Goal: Information Seeking & Learning: Learn about a topic

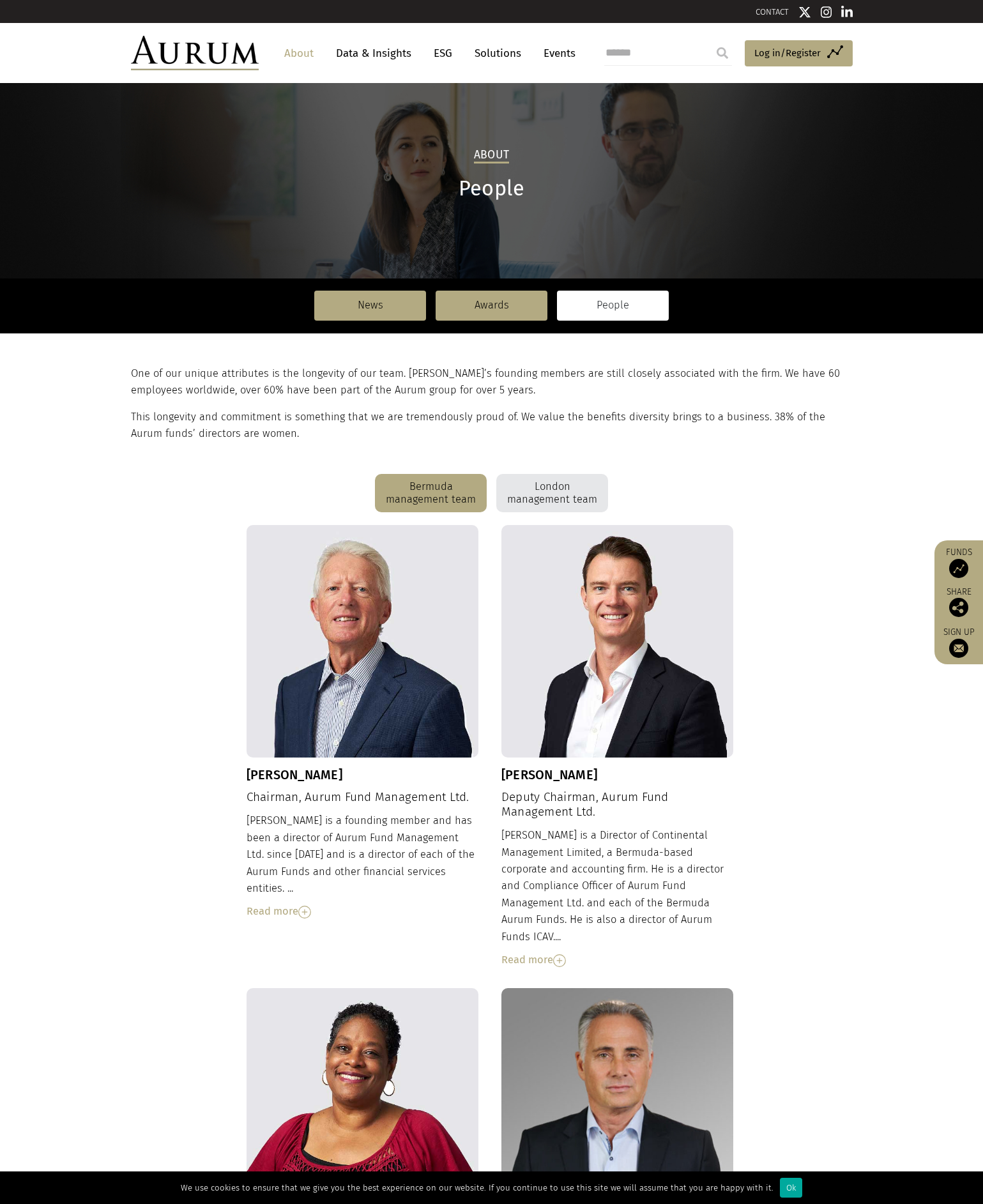
click at [582, 493] on div "London management team" at bounding box center [552, 493] width 112 height 38
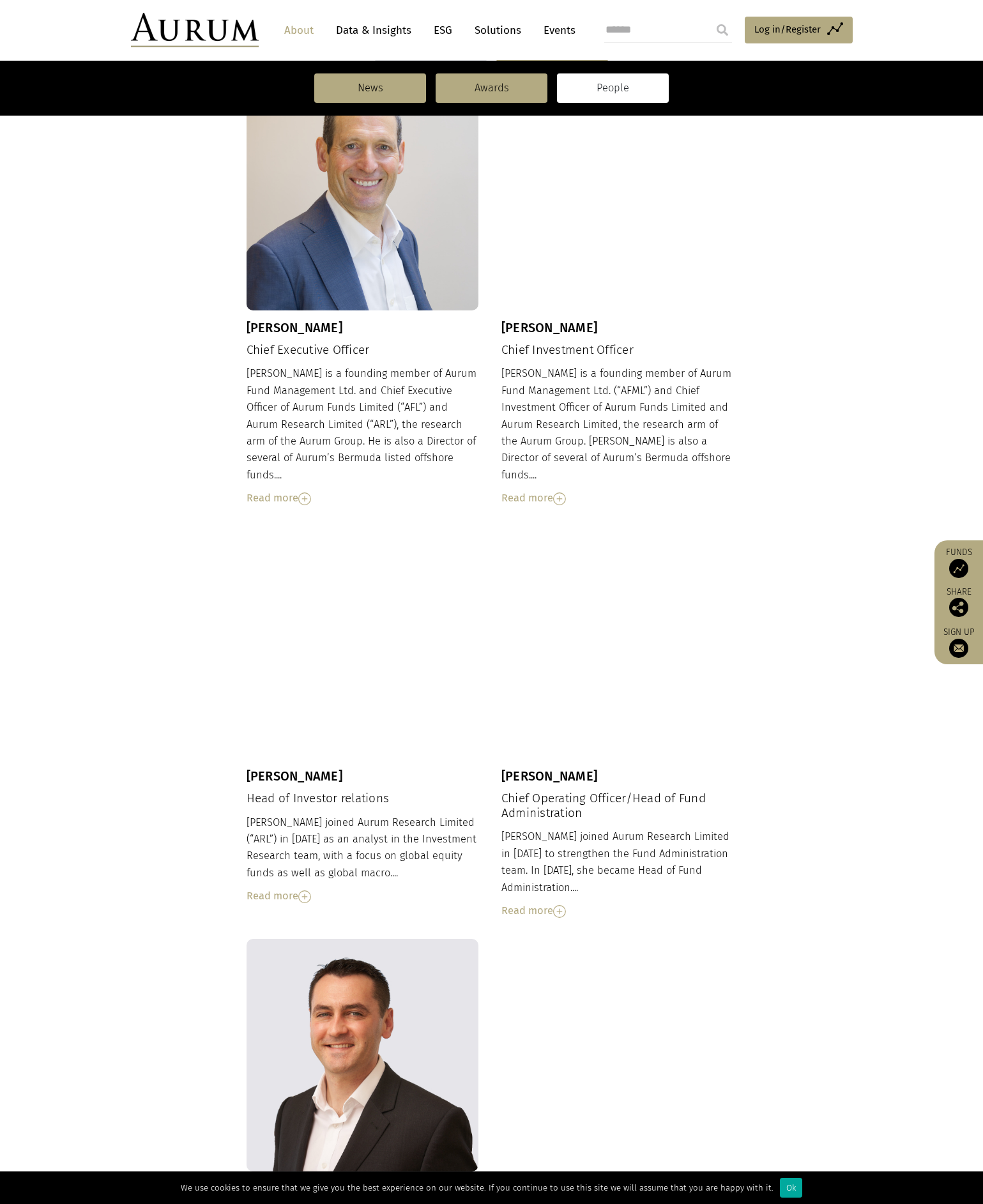
scroll to position [511, 0]
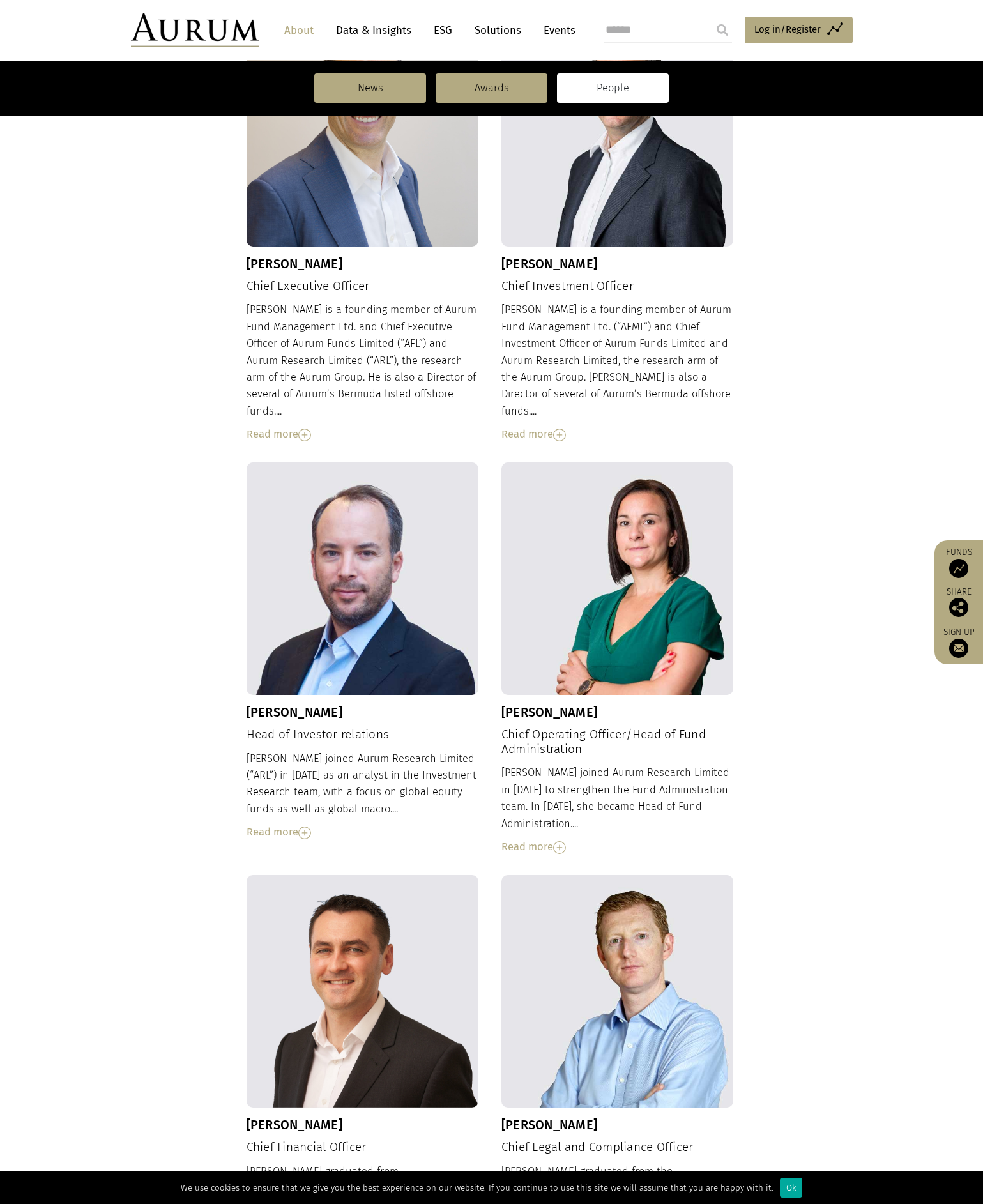
click at [271, 824] on div "Read more" at bounding box center [362, 833] width 232 height 17
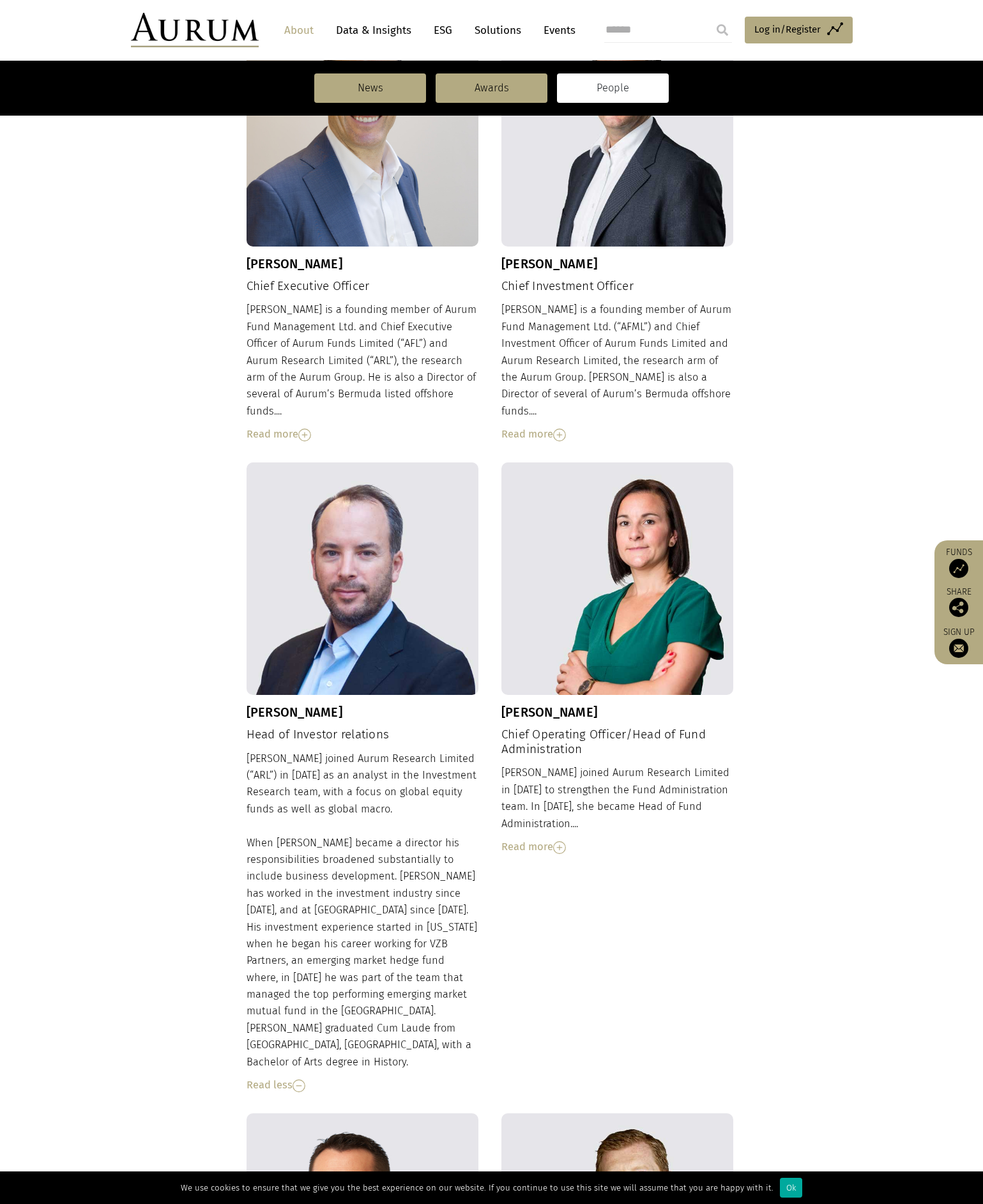
scroll to position [383, 0]
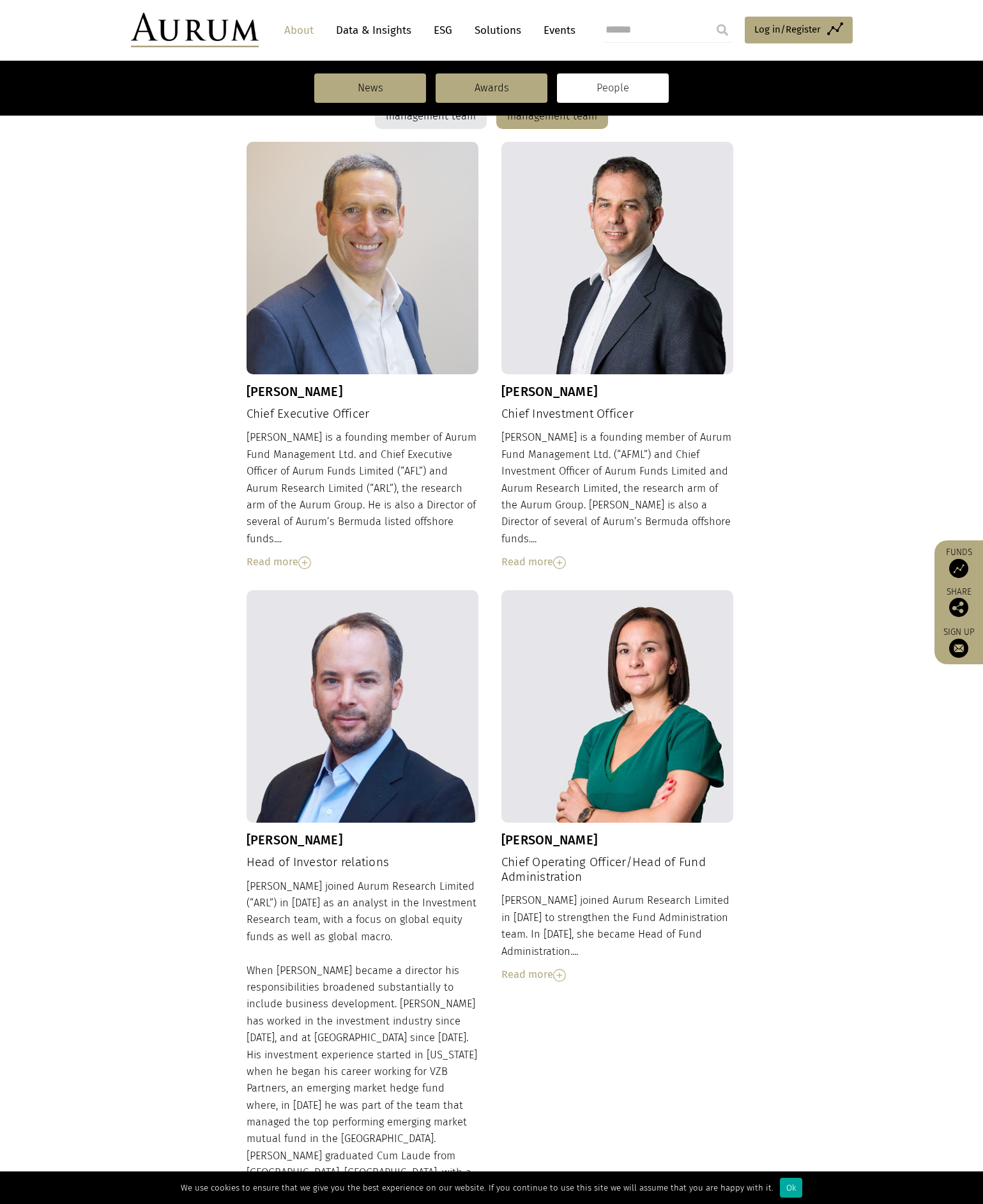
click at [561, 556] on img at bounding box center [559, 562] width 12 height 12
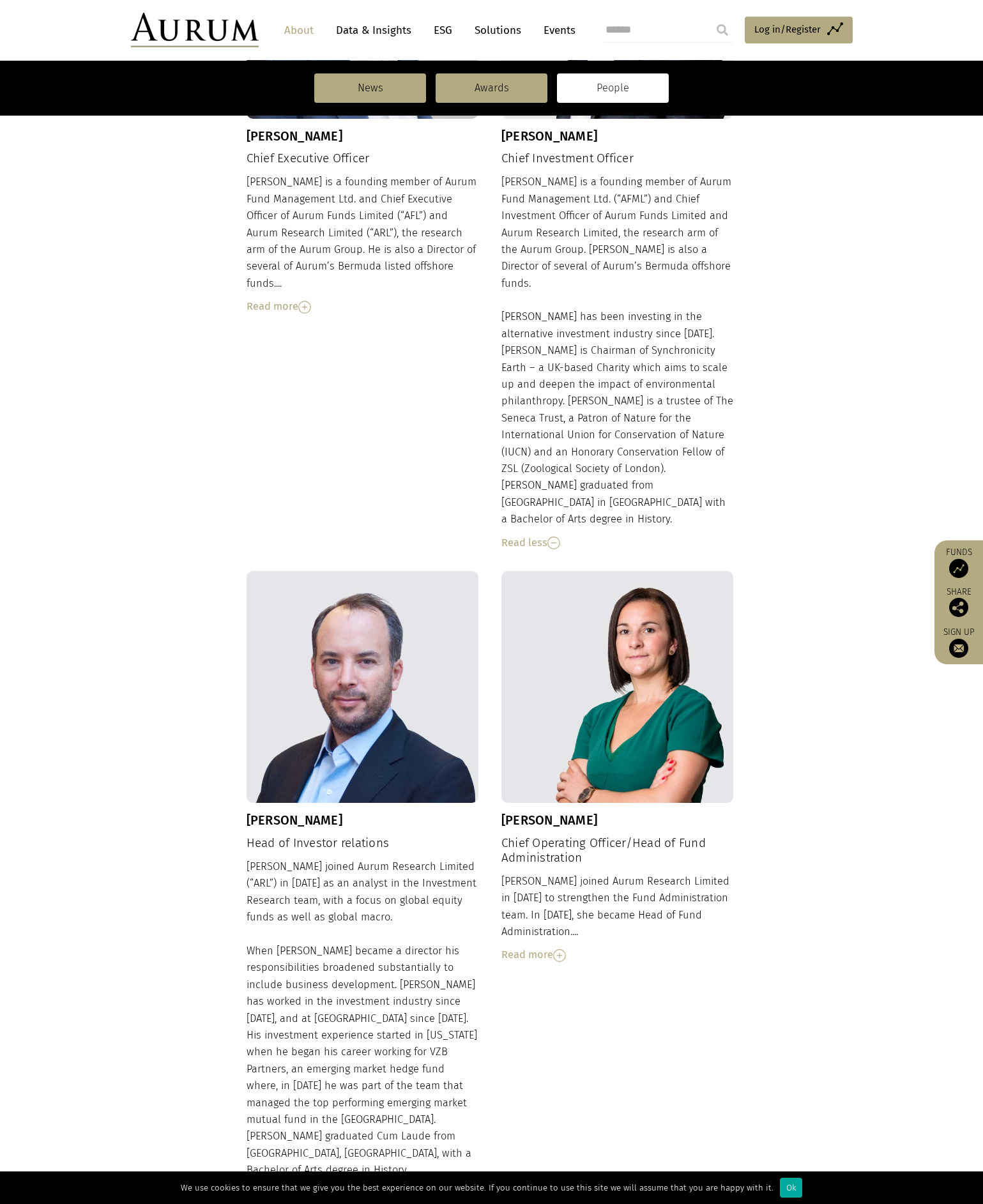
scroll to position [319, 0]
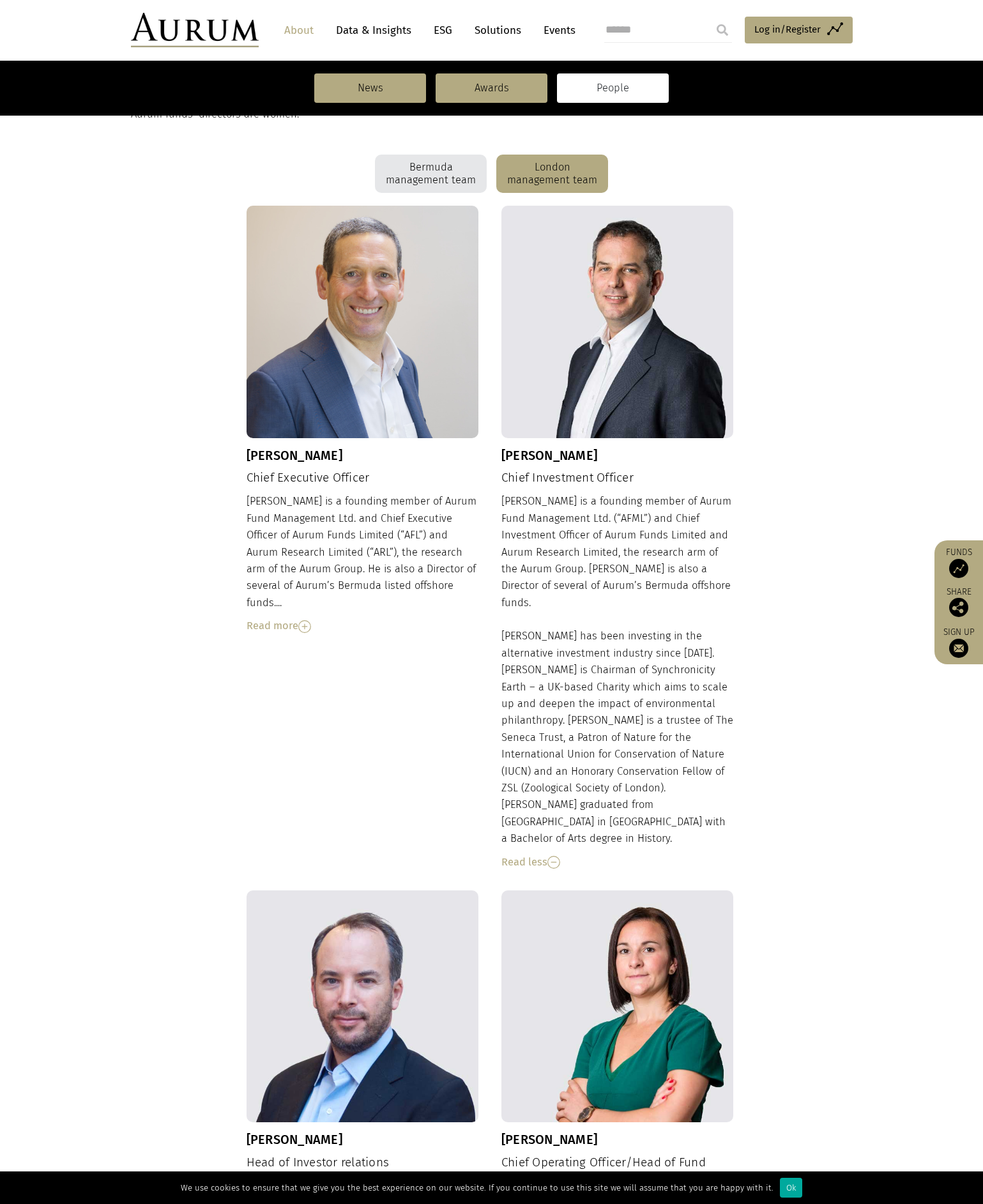
click at [554, 856] on img at bounding box center [553, 862] width 12 height 12
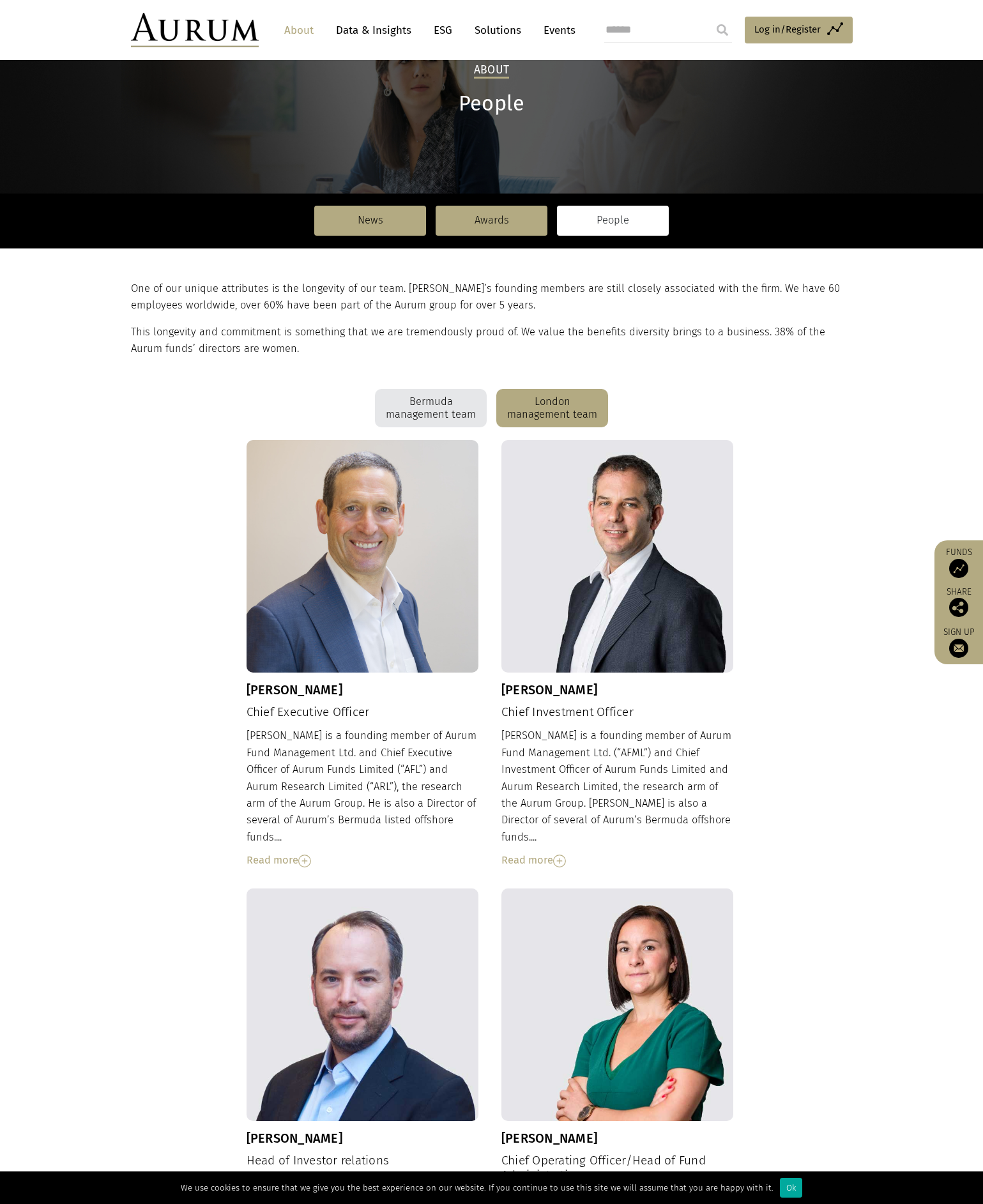
scroll to position [72, 0]
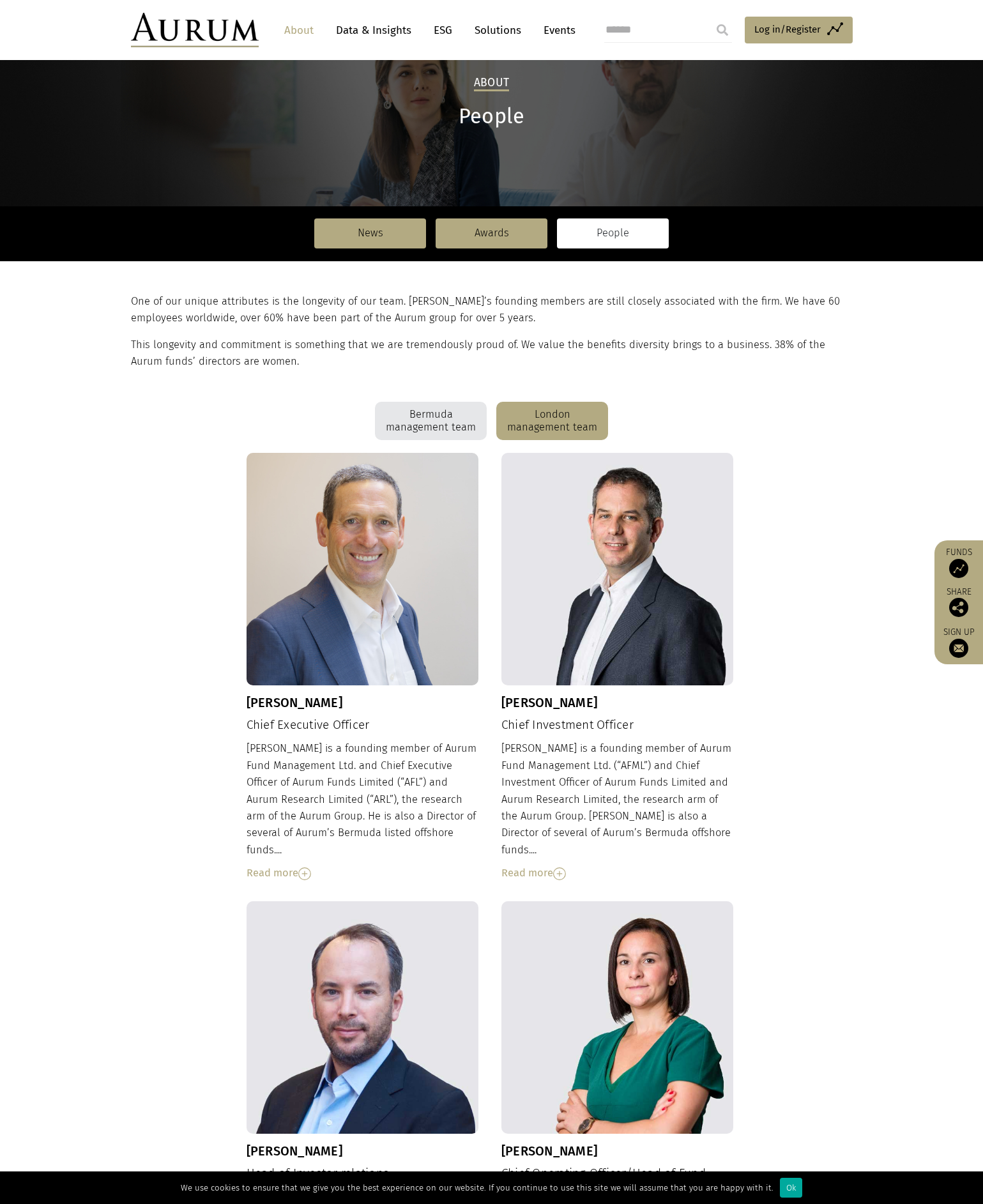
click at [602, 231] on link "People" at bounding box center [613, 232] width 112 height 29
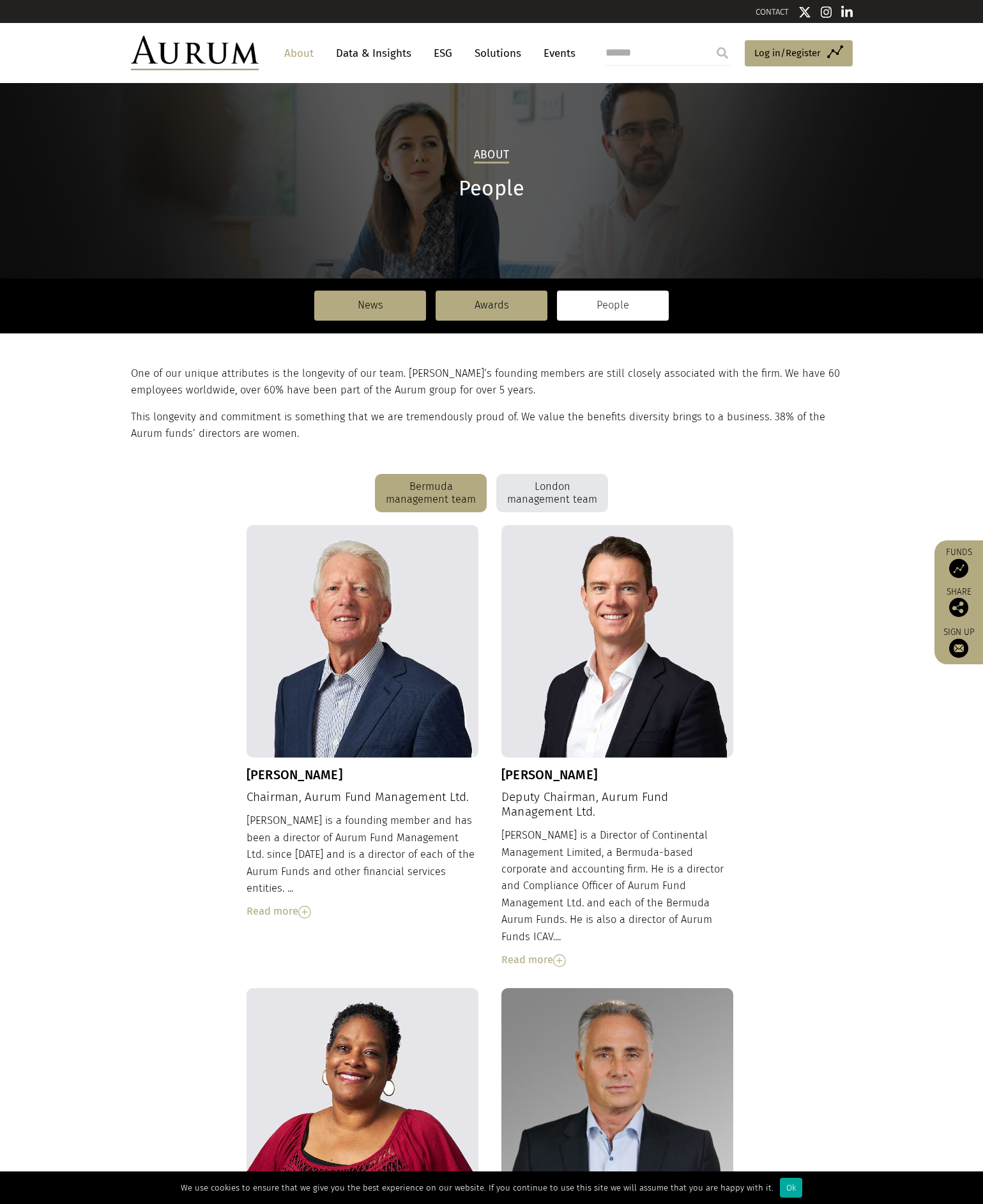
click at [540, 489] on div "London management team" at bounding box center [552, 493] width 112 height 38
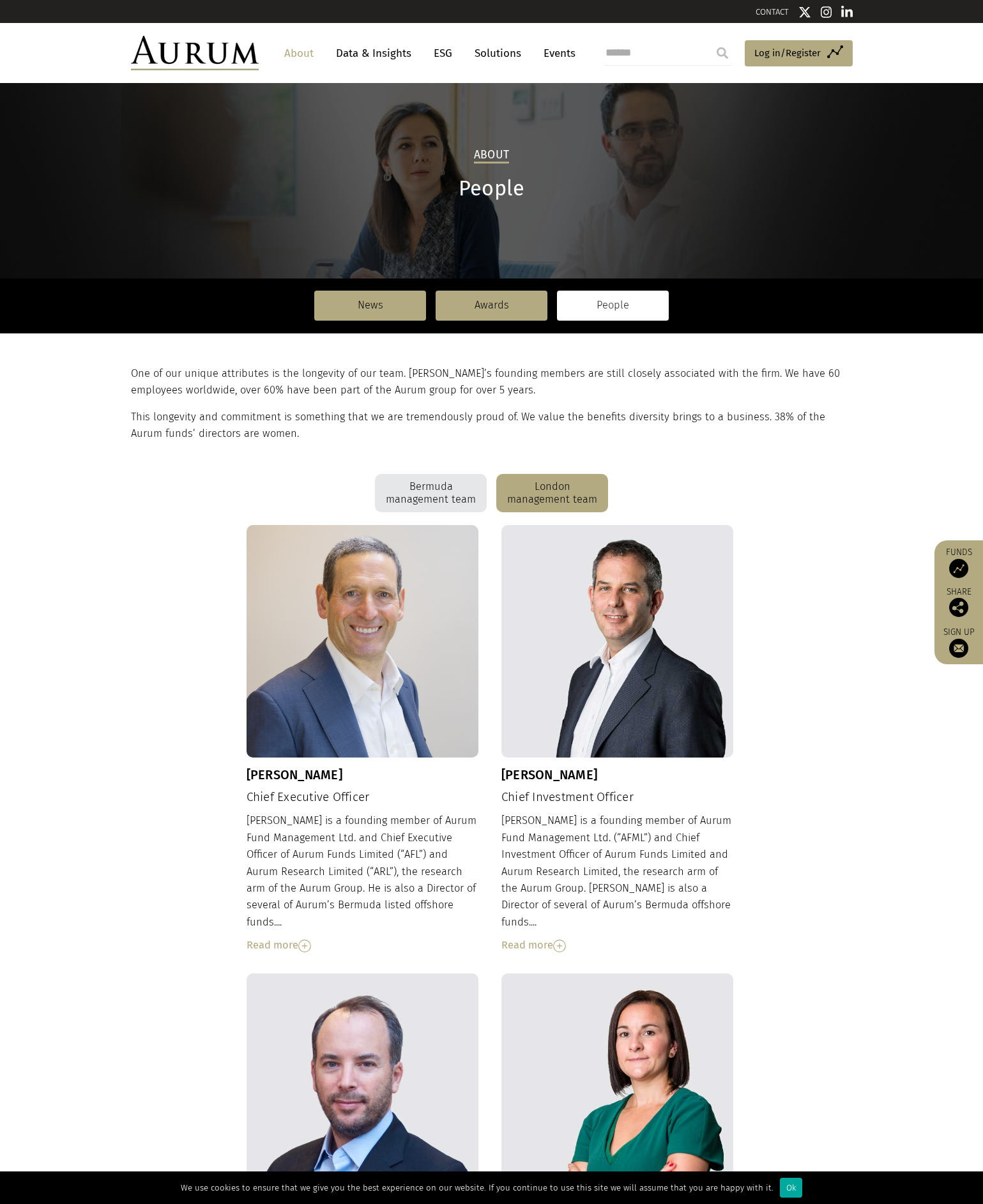
click at [541, 937] on div "Read more" at bounding box center [617, 945] width 232 height 17
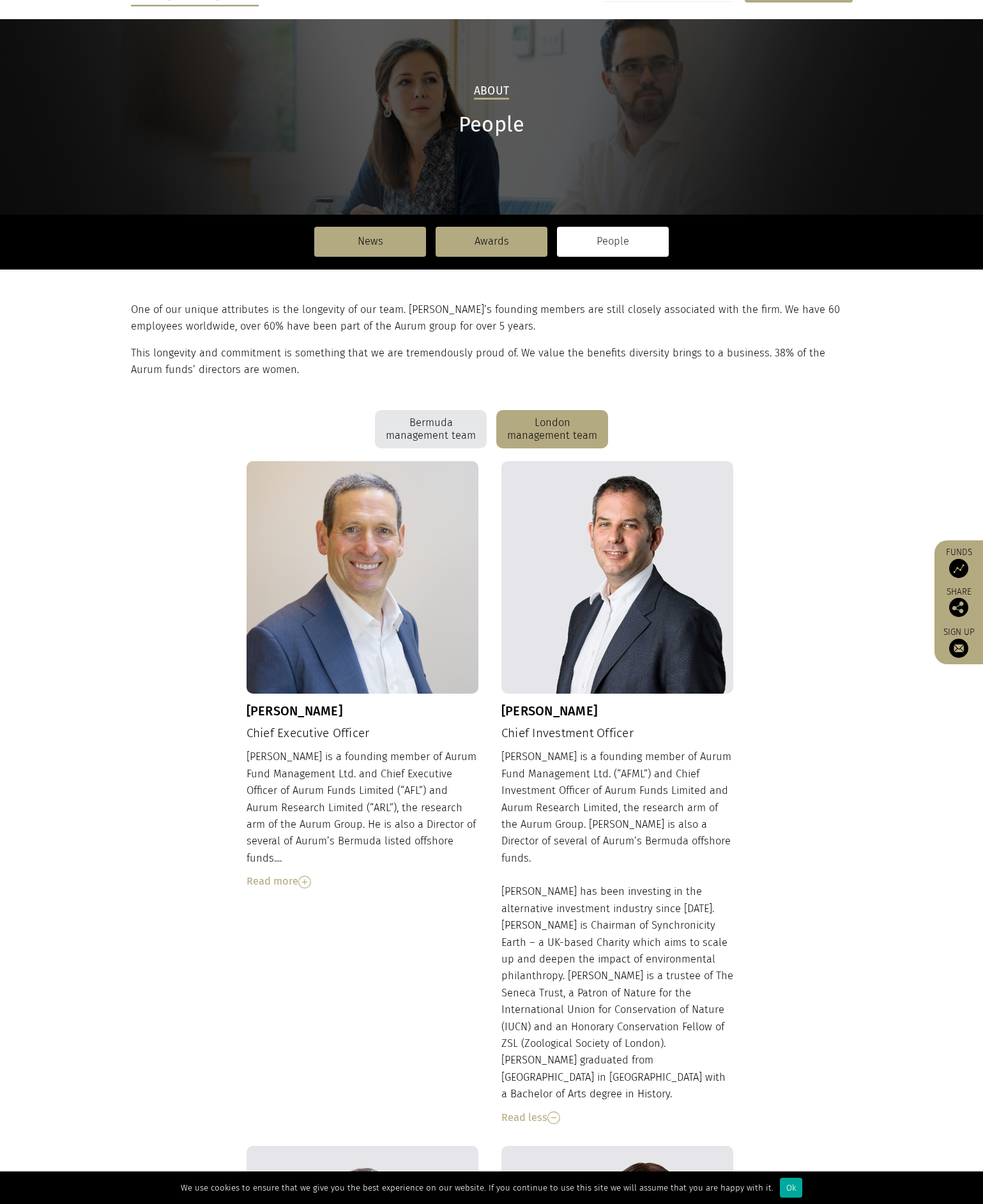
scroll to position [319, 0]
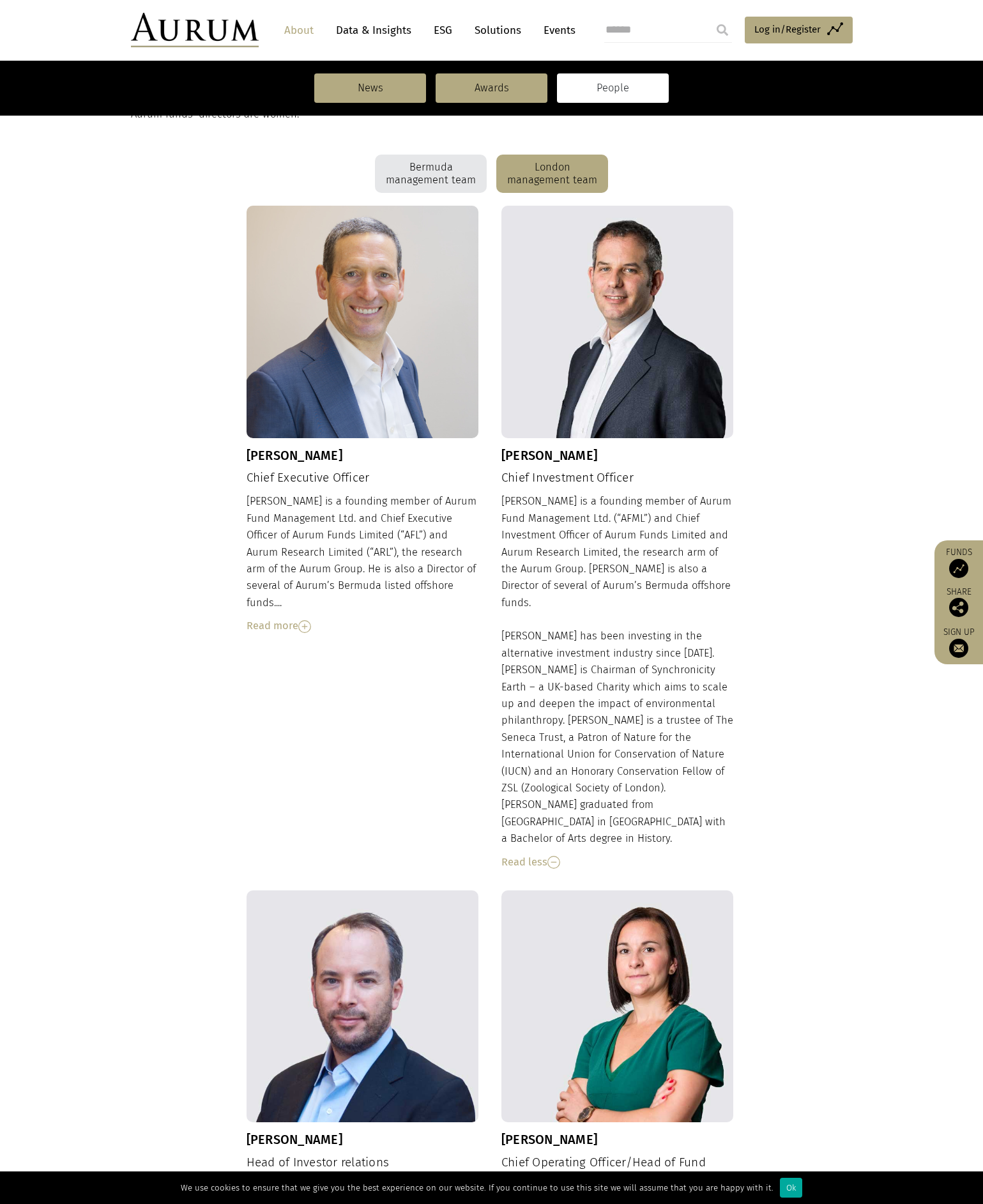
click at [551, 856] on img at bounding box center [553, 862] width 12 height 12
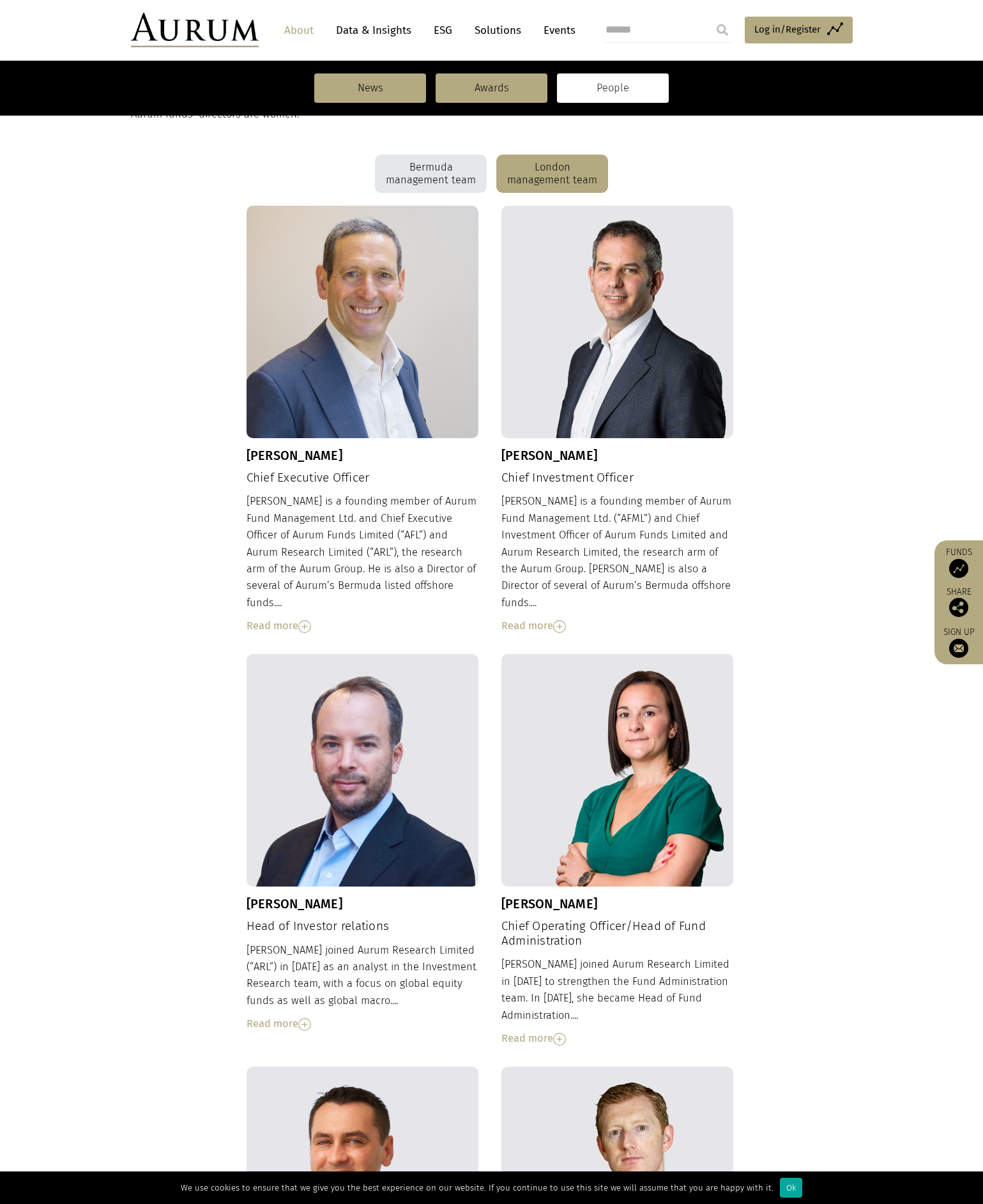
click at [307, 620] on img at bounding box center [304, 626] width 12 height 12
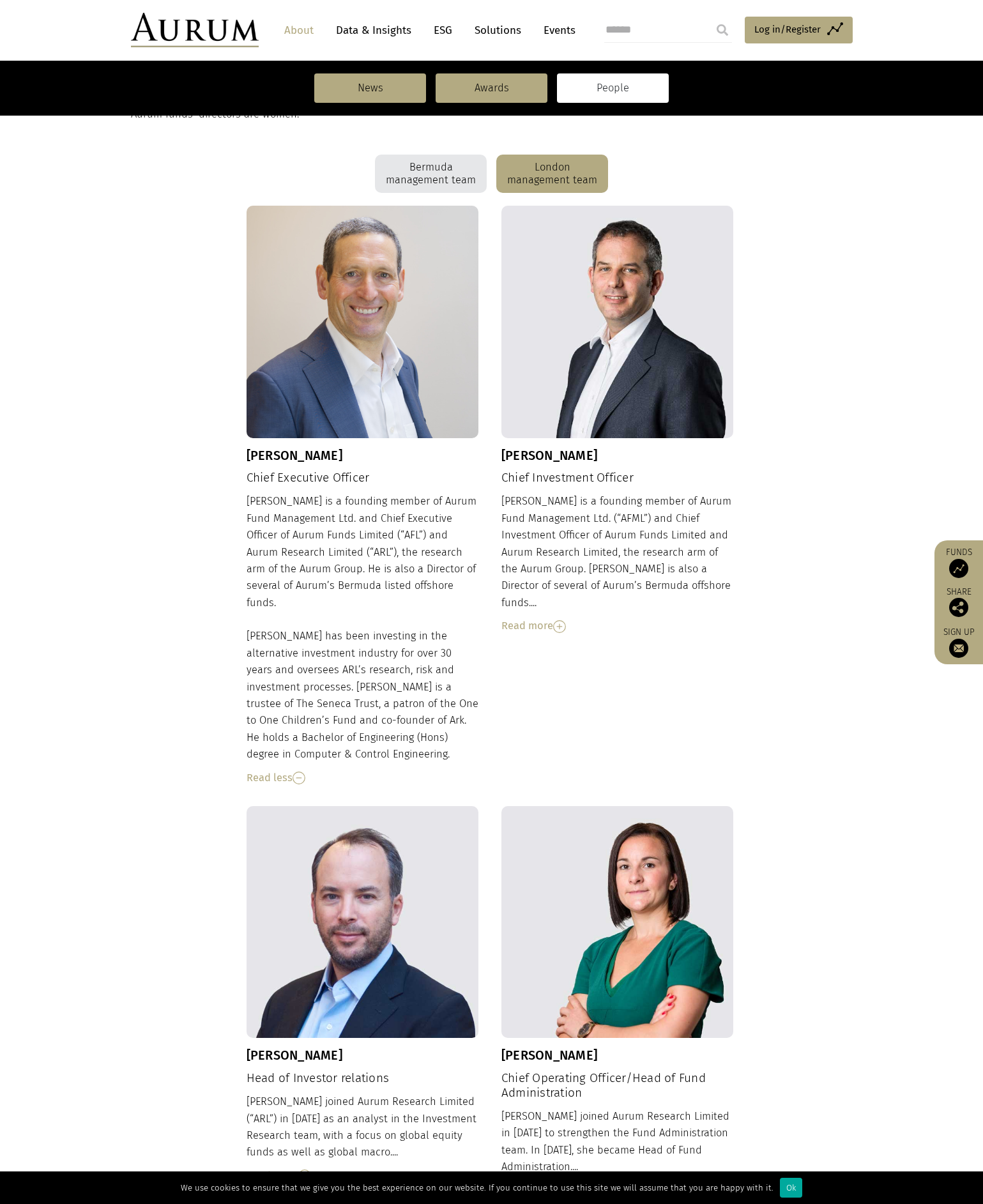
click at [298, 772] on img at bounding box center [298, 778] width 12 height 12
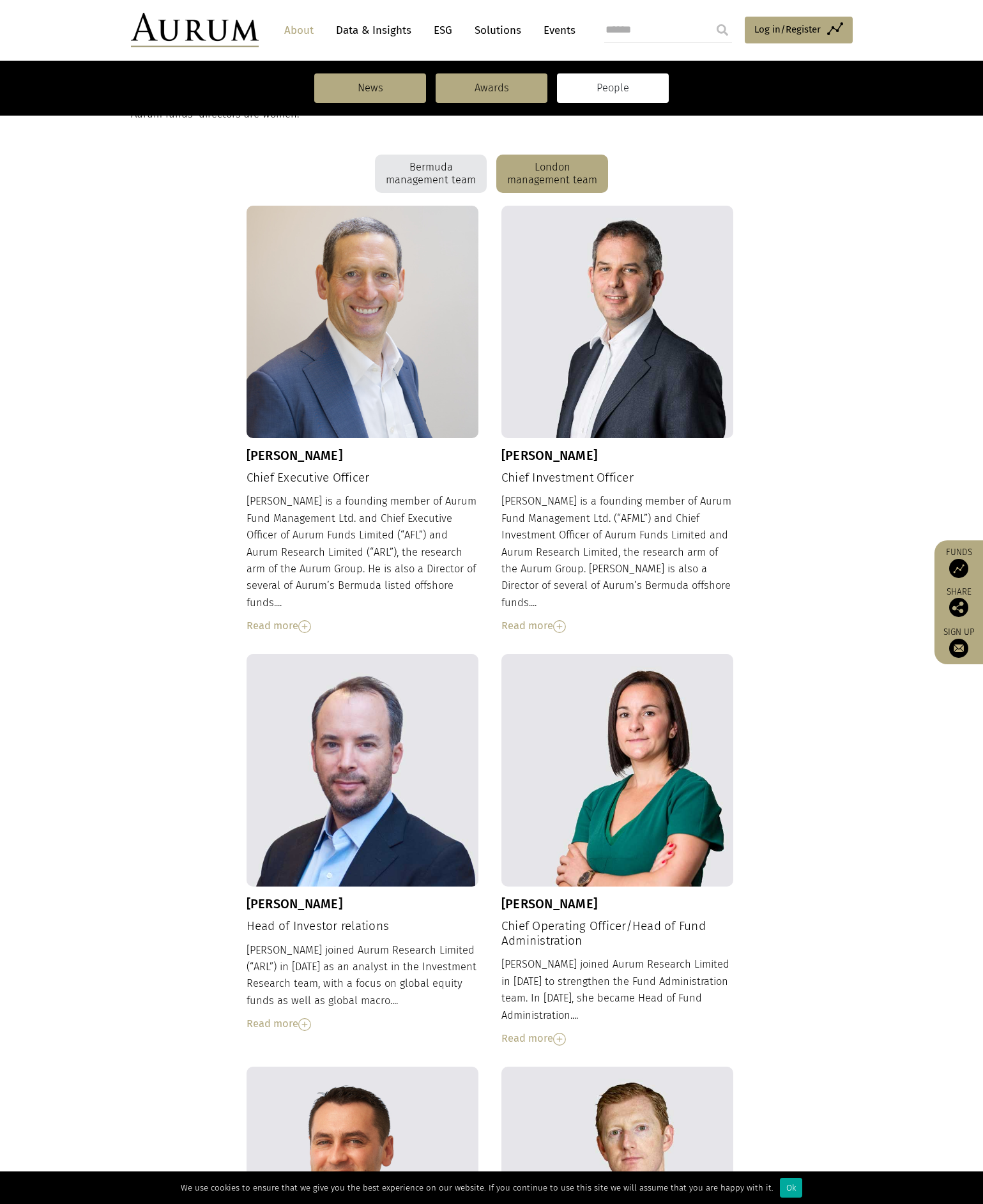
scroll to position [638, 0]
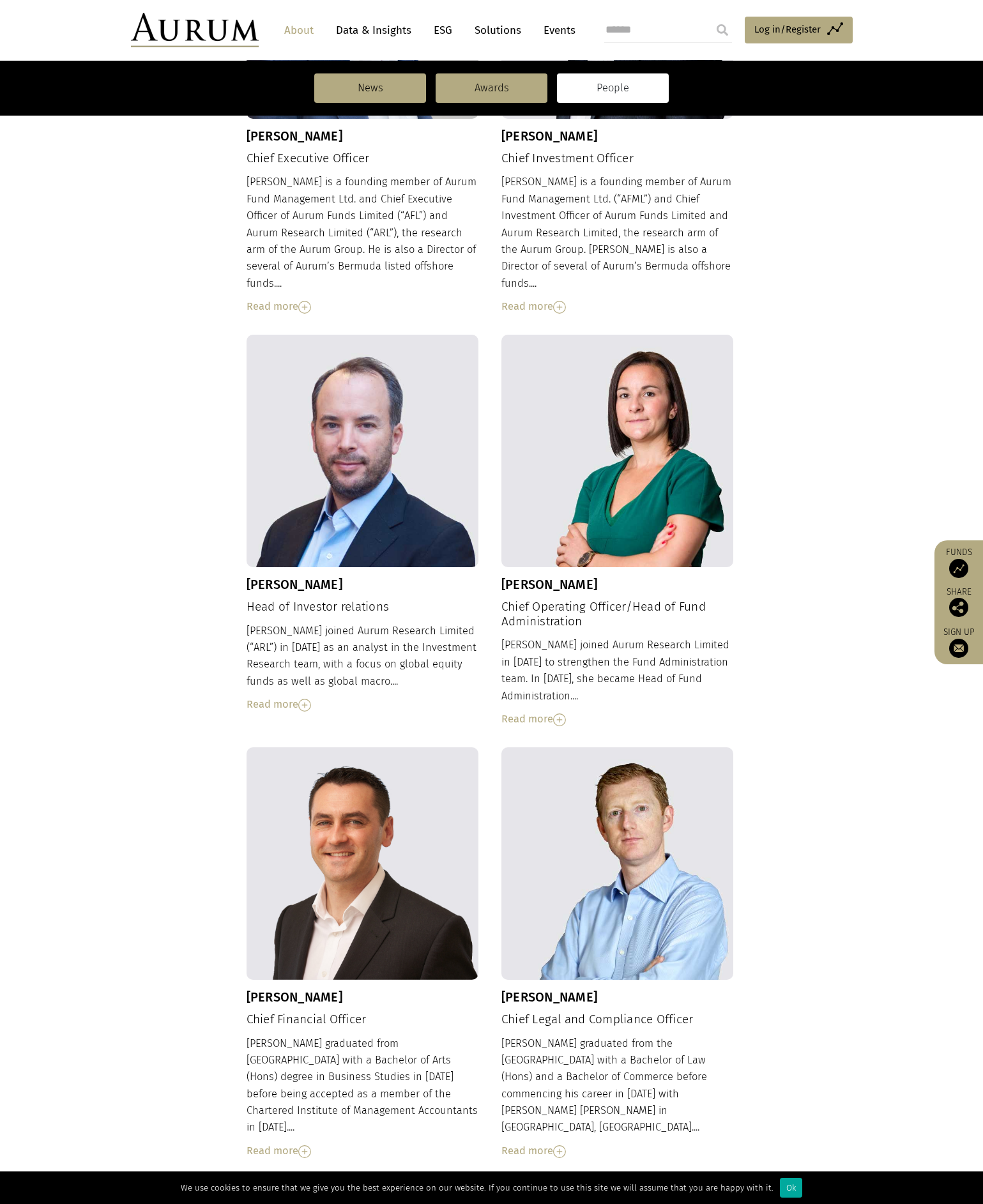
click at [303, 699] on img at bounding box center [304, 705] width 12 height 12
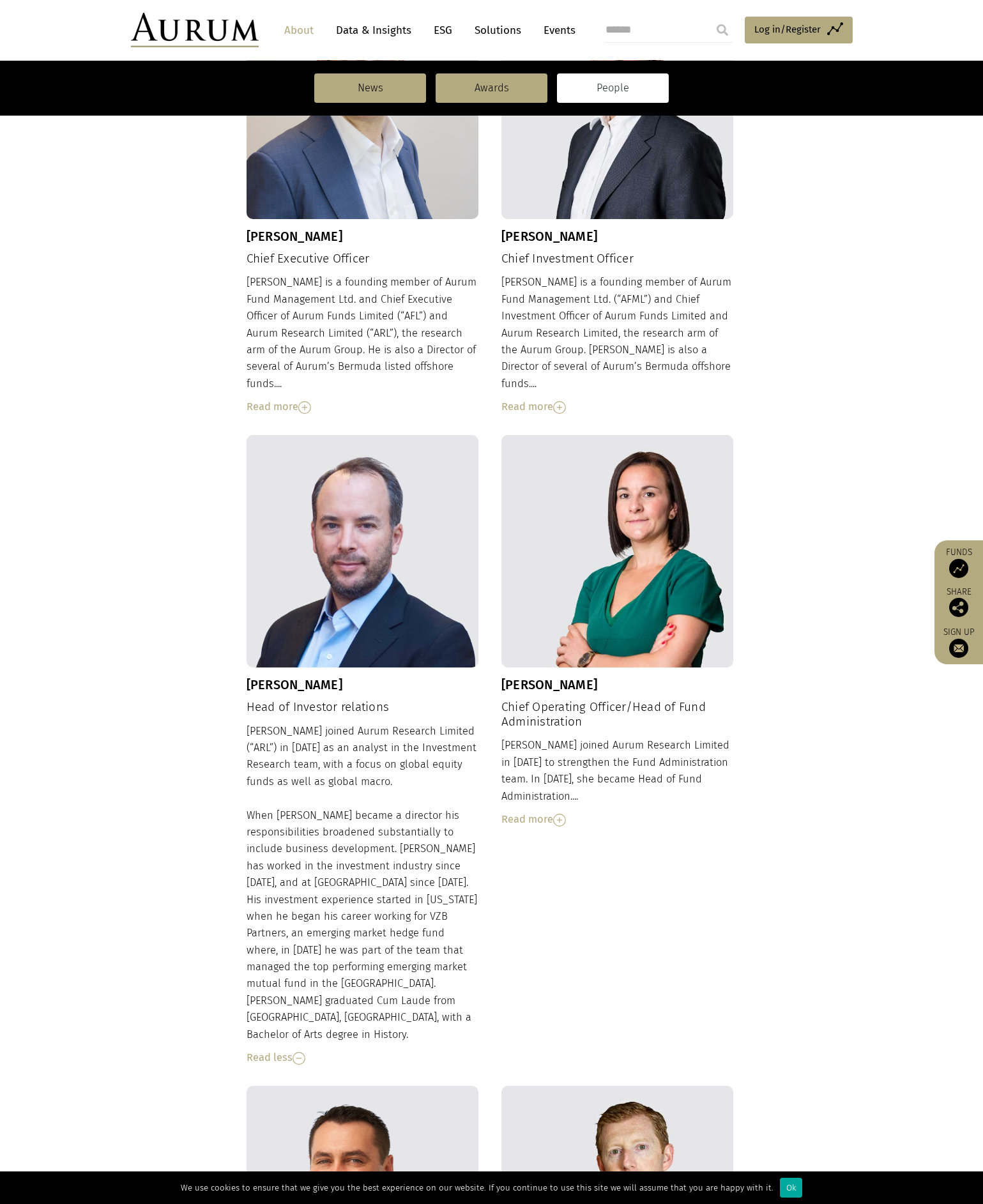
scroll to position [219, 0]
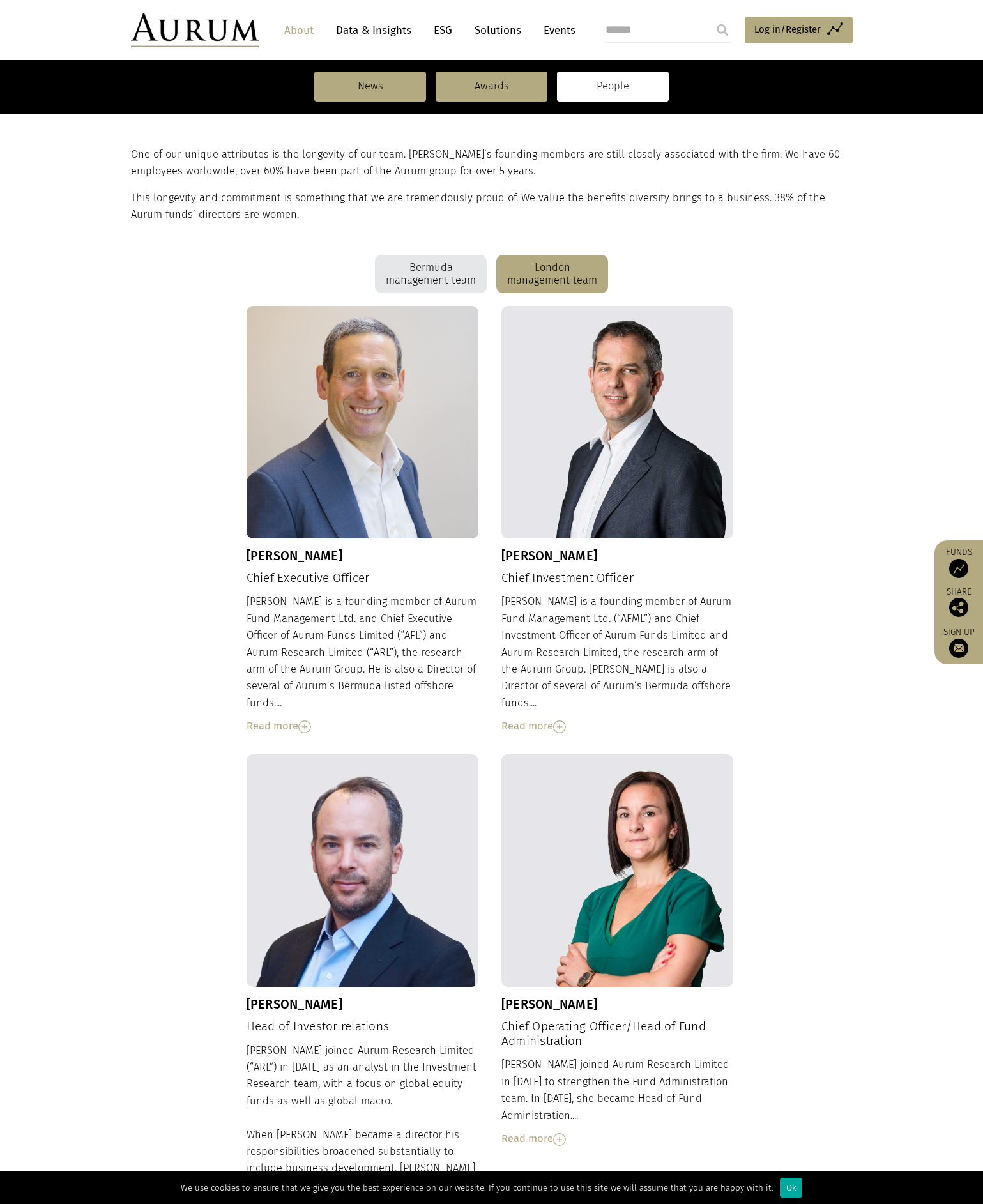
click at [289, 32] on link "About" at bounding box center [298, 30] width 42 height 24
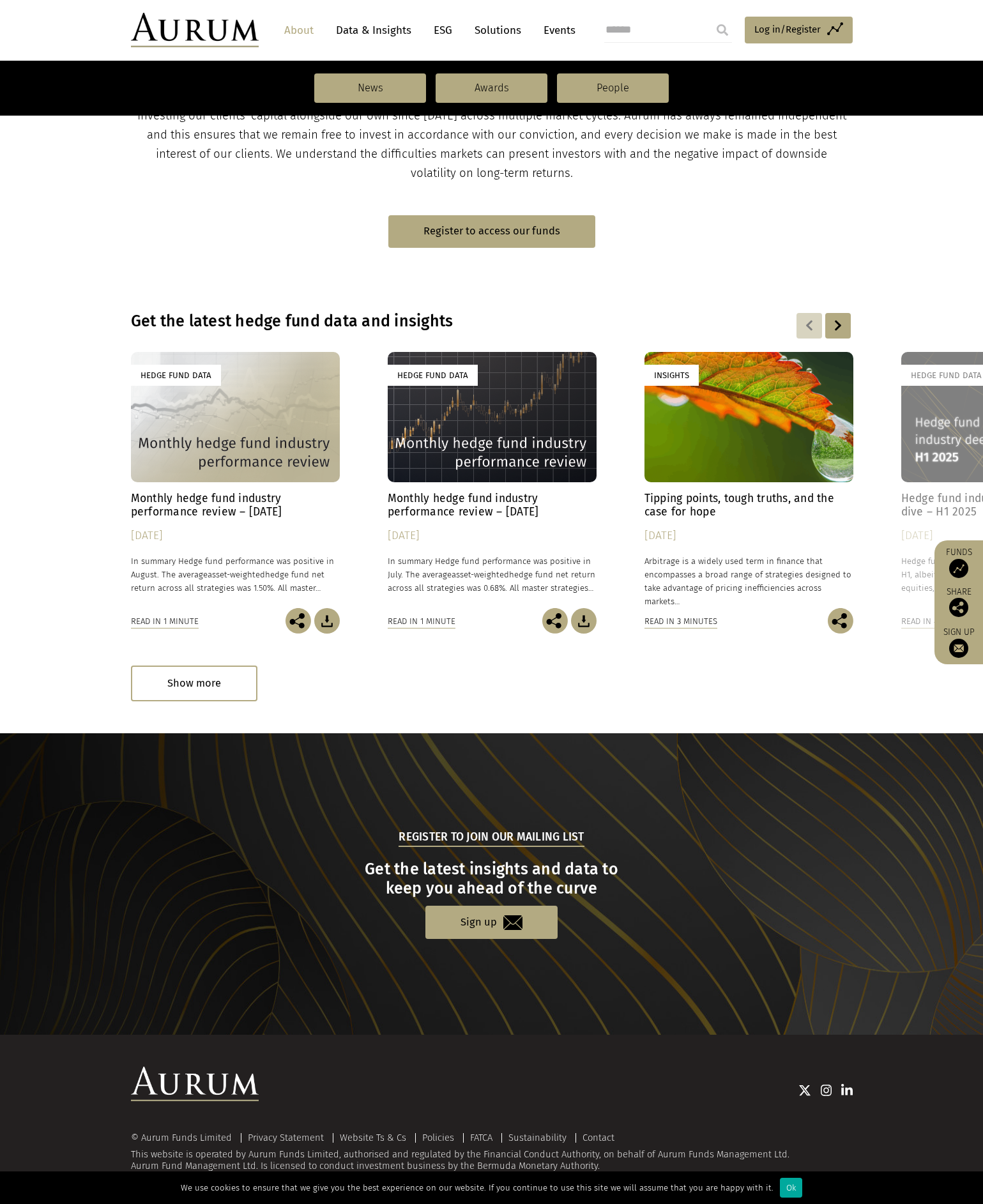
scroll to position [511, 0]
